Goal: Transaction & Acquisition: Subscribe to service/newsletter

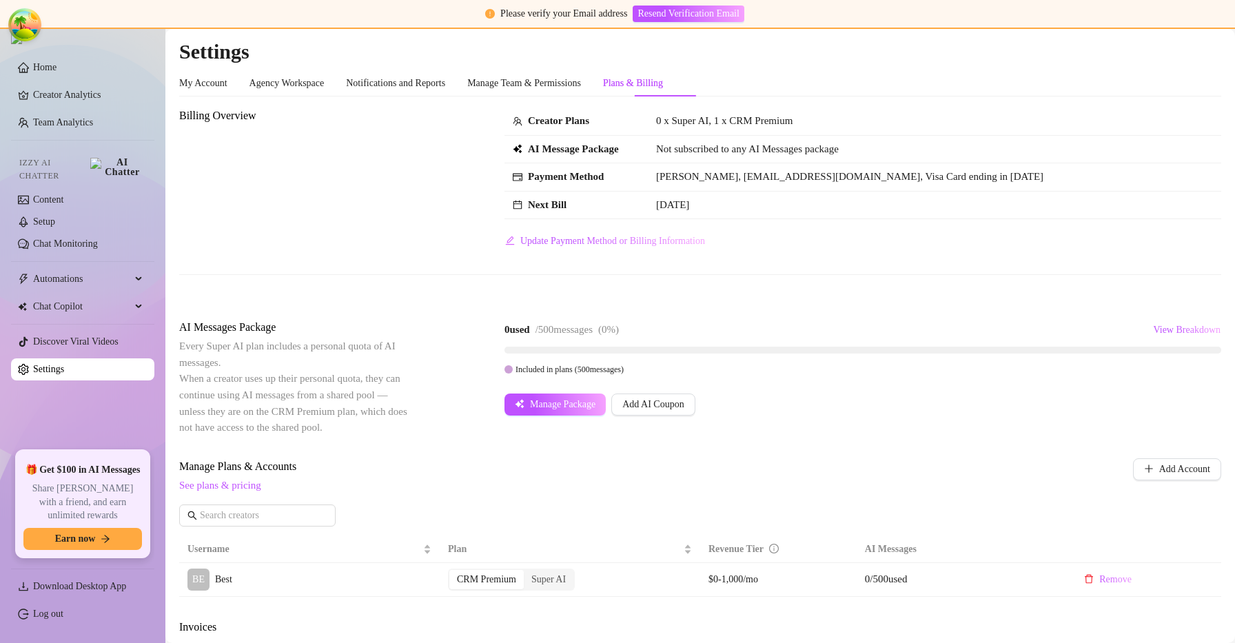
click at [879, 429] on div "AI Messages Package Every Super AI plan includes a personal quota of AI message…" at bounding box center [700, 377] width 1042 height 116
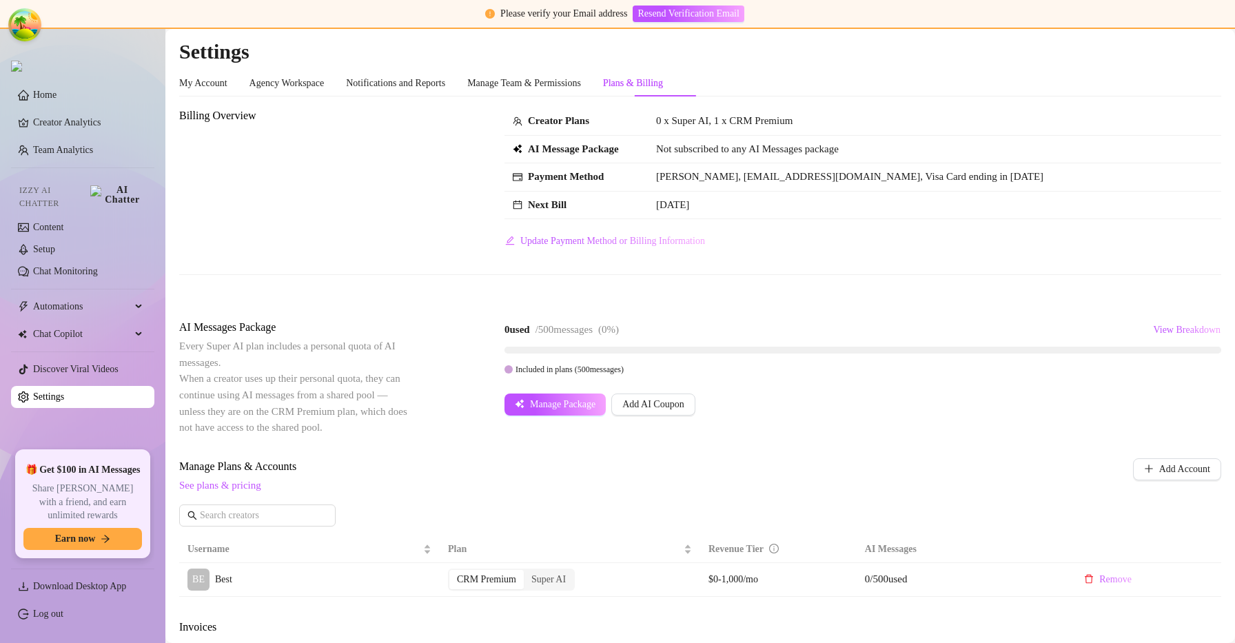
click at [776, 287] on div "Billing Overview Creator Plans 0 x Super AI, 1 x CRM Premium AI Message Package…" at bounding box center [700, 203] width 1042 height 190
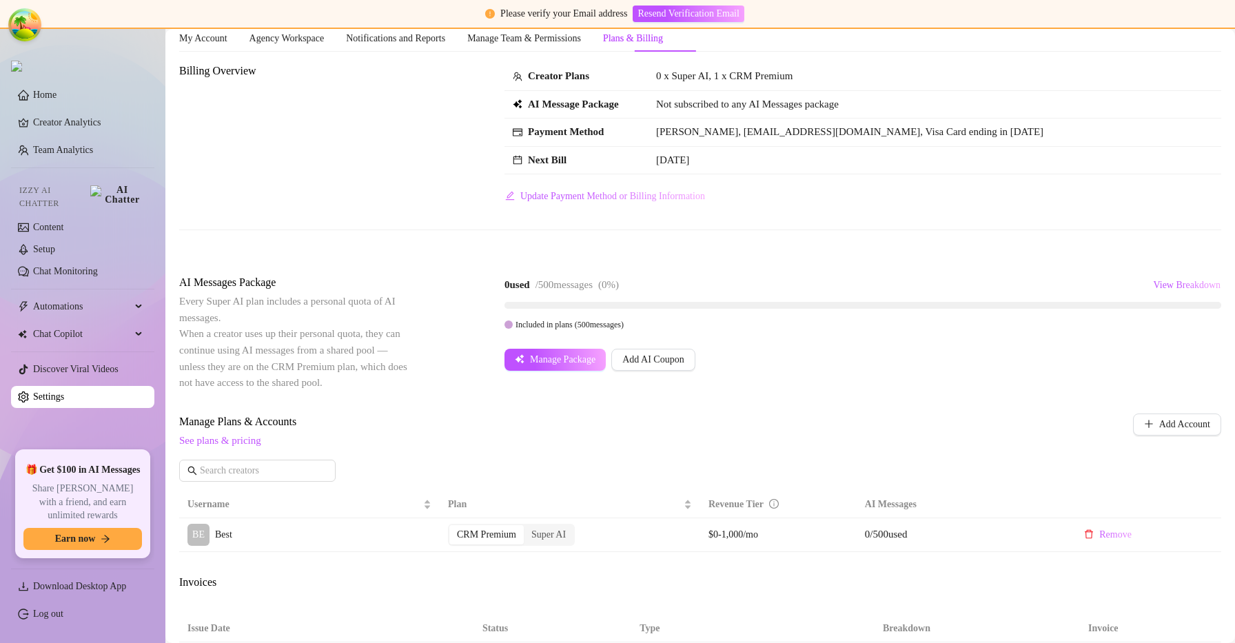
scroll to position [83, 0]
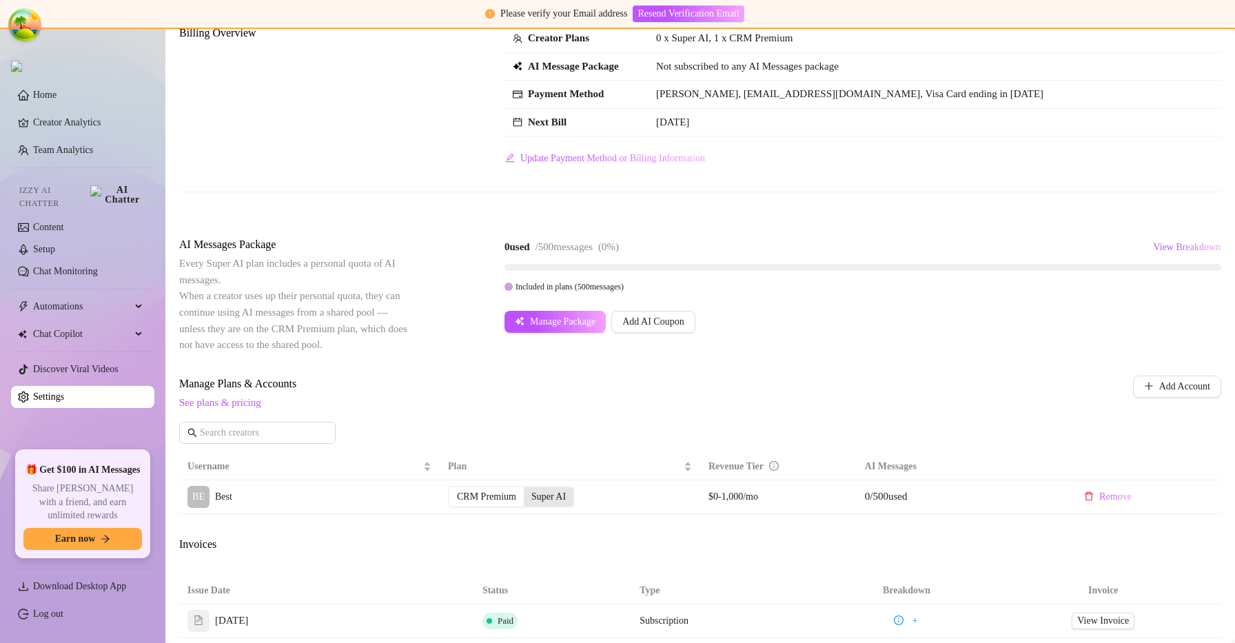
click at [547, 493] on div "Super AI" at bounding box center [549, 496] width 50 height 19
click at [527, 489] on input "Super AI" at bounding box center [527, 489] width 0 height 0
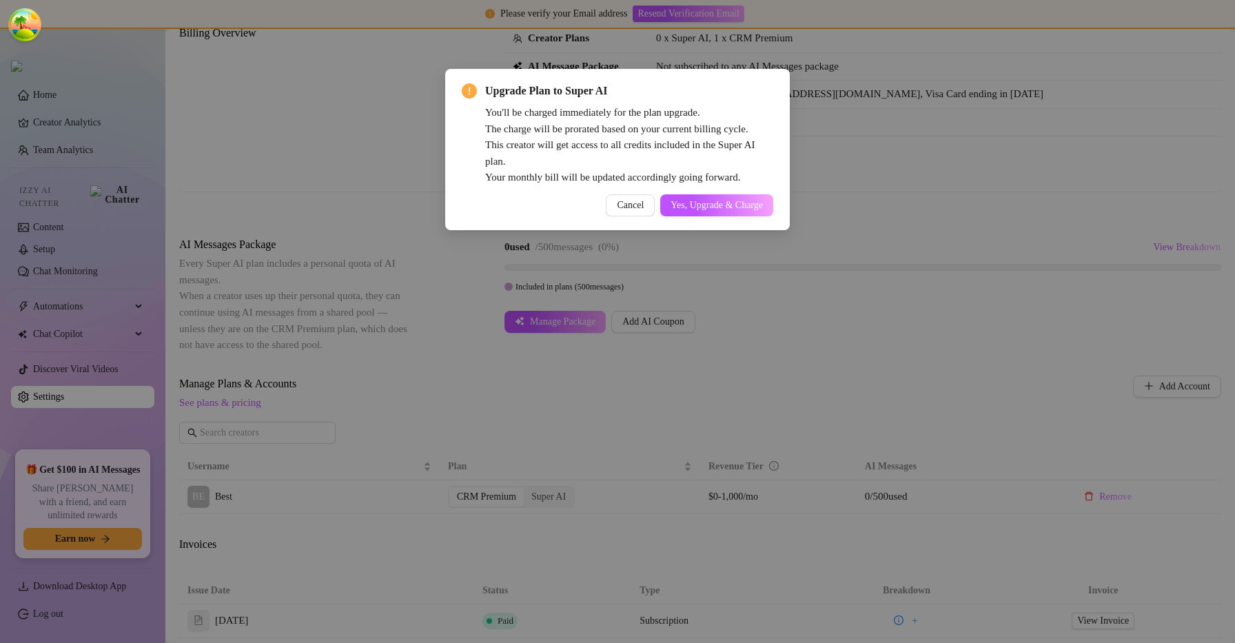
click at [737, 289] on div "Upgrade Plan to Super AI You'll be charged immediately for the plan upgrade. Th…" at bounding box center [617, 321] width 1235 height 643
click at [715, 197] on button "Yes, Upgrade & Charge" at bounding box center [716, 205] width 113 height 22
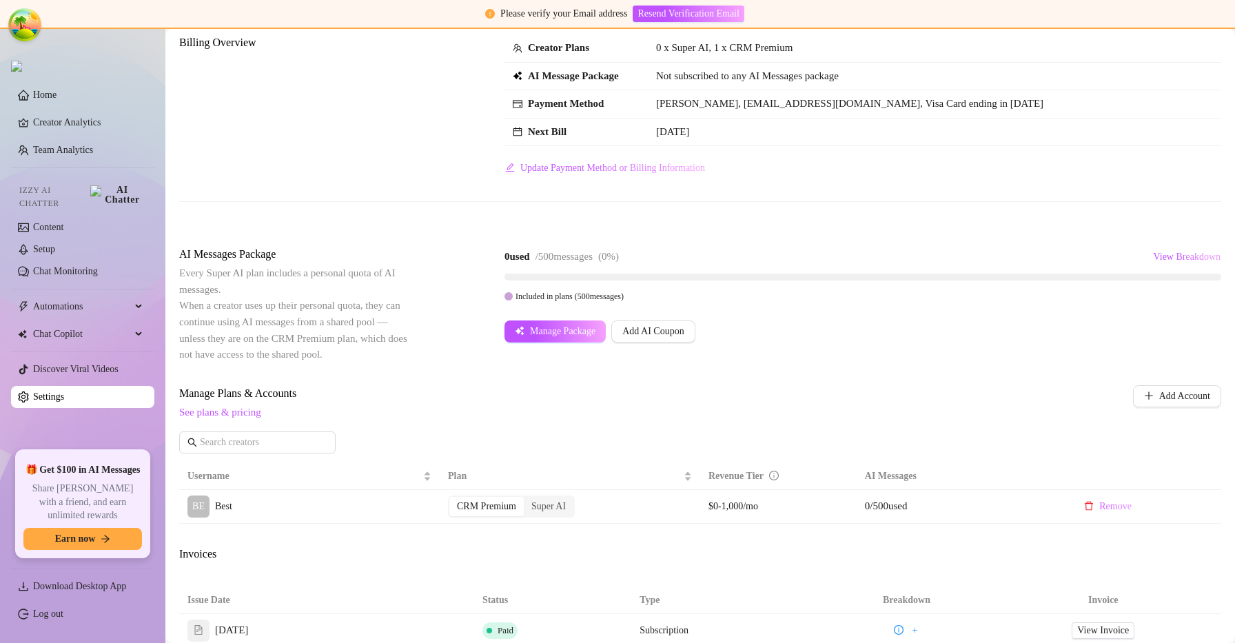
scroll to position [0, 0]
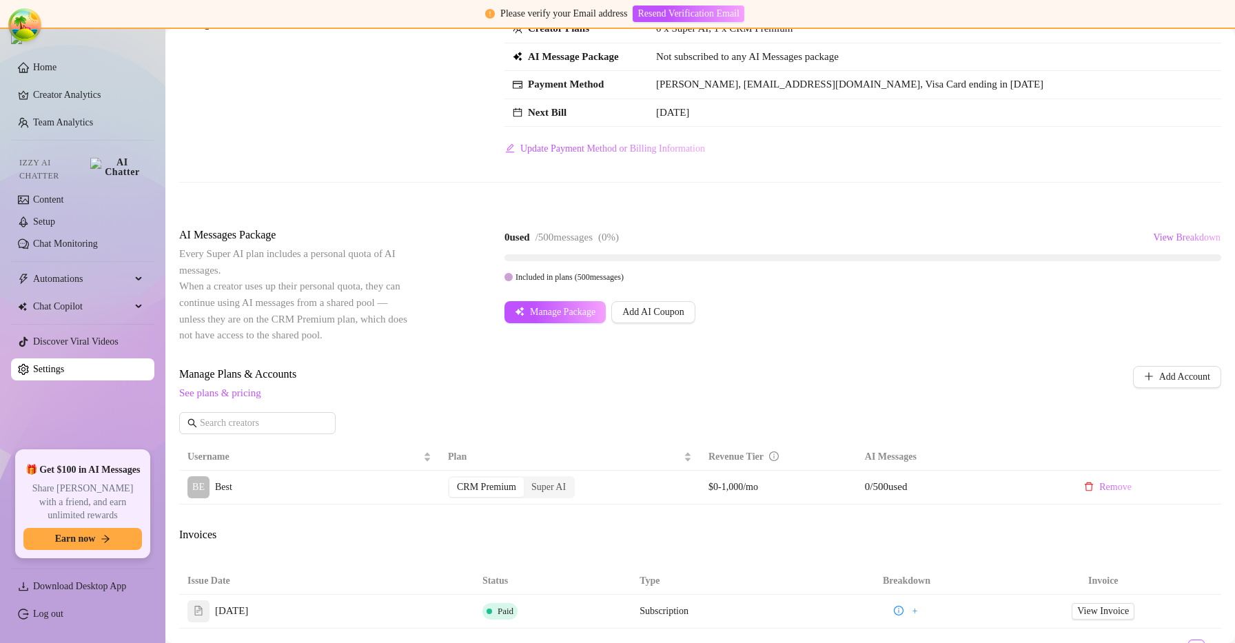
scroll to position [119, 0]
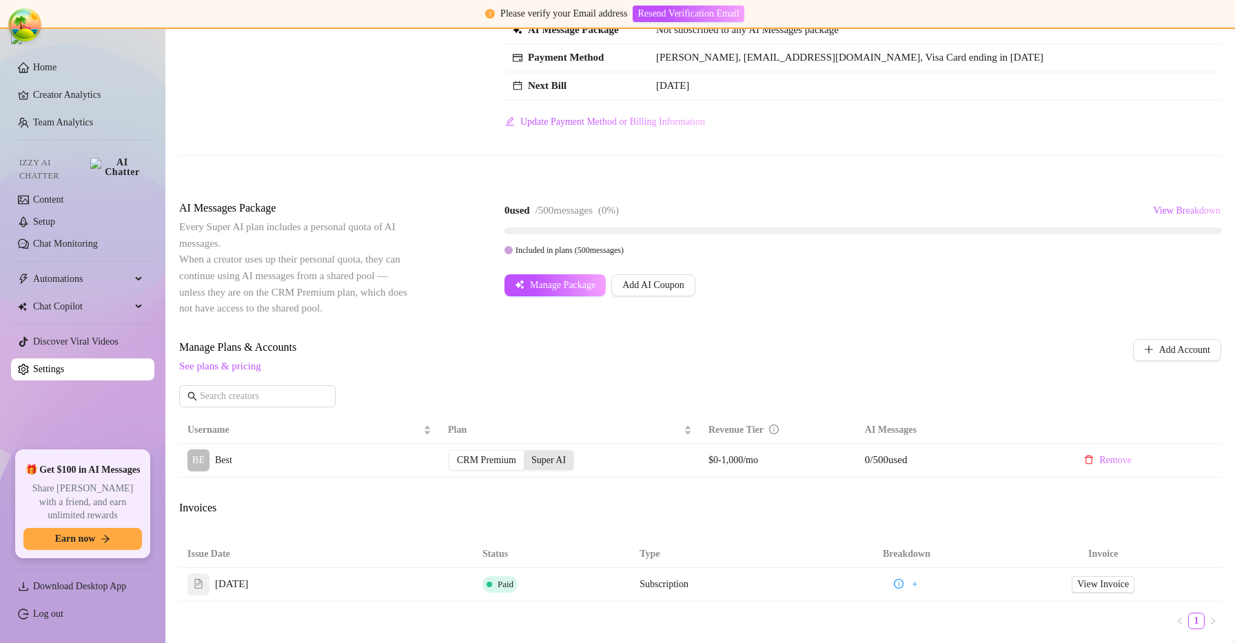
click at [558, 456] on div "Super AI" at bounding box center [549, 460] width 50 height 19
click at [527, 453] on input "Super AI" at bounding box center [527, 453] width 0 height 0
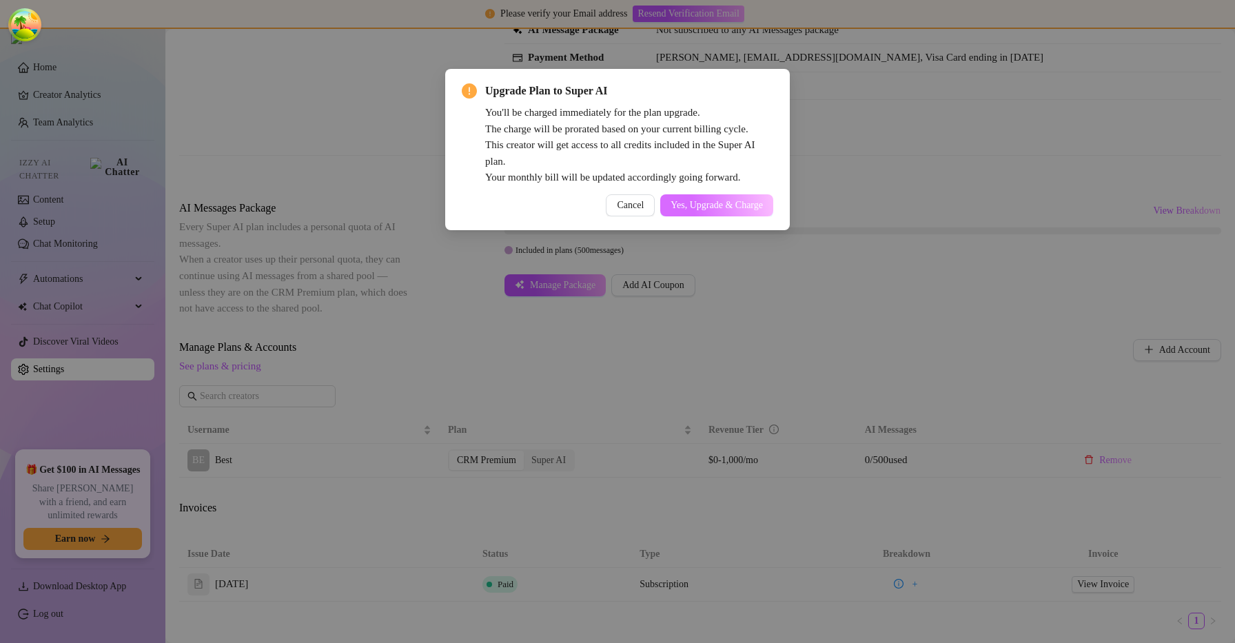
click at [731, 199] on button "Yes, Upgrade & Charge" at bounding box center [716, 205] width 113 height 22
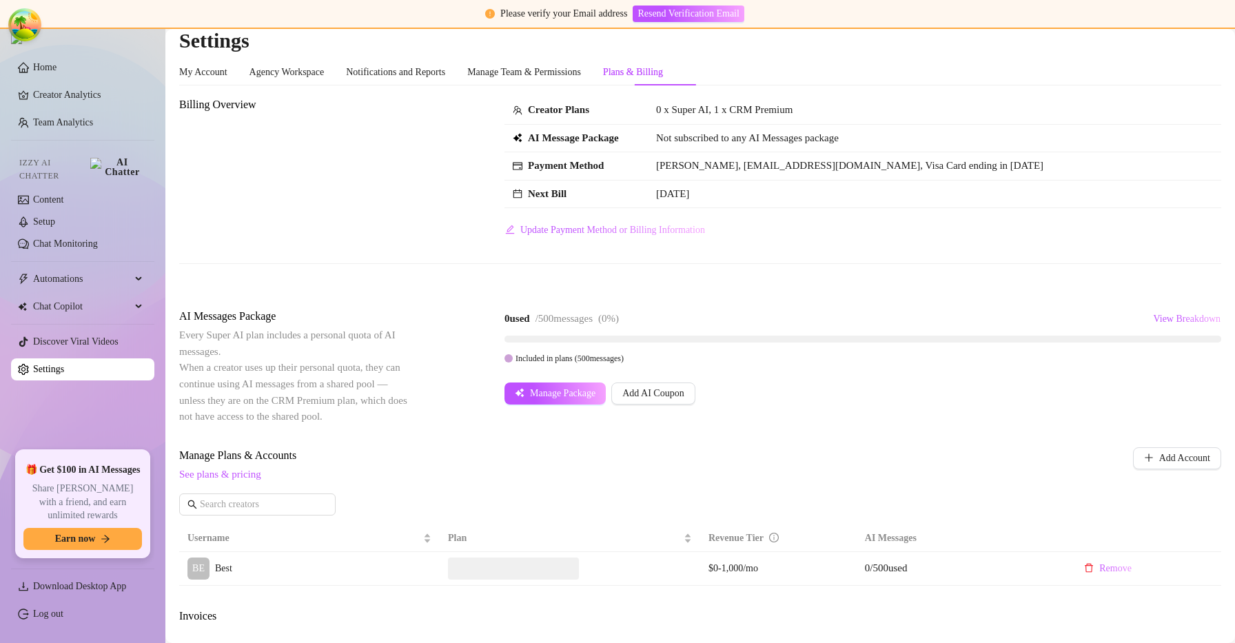
scroll to position [0, 0]
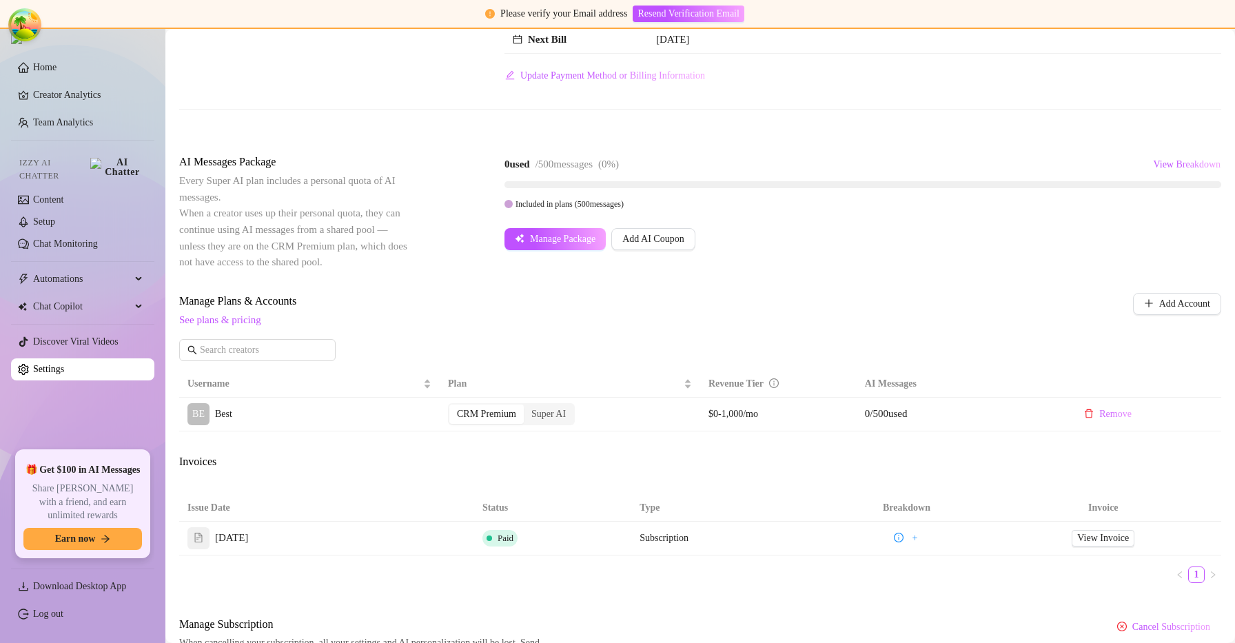
scroll to position [164, 0]
